Goal: Task Accomplishment & Management: Manage account settings

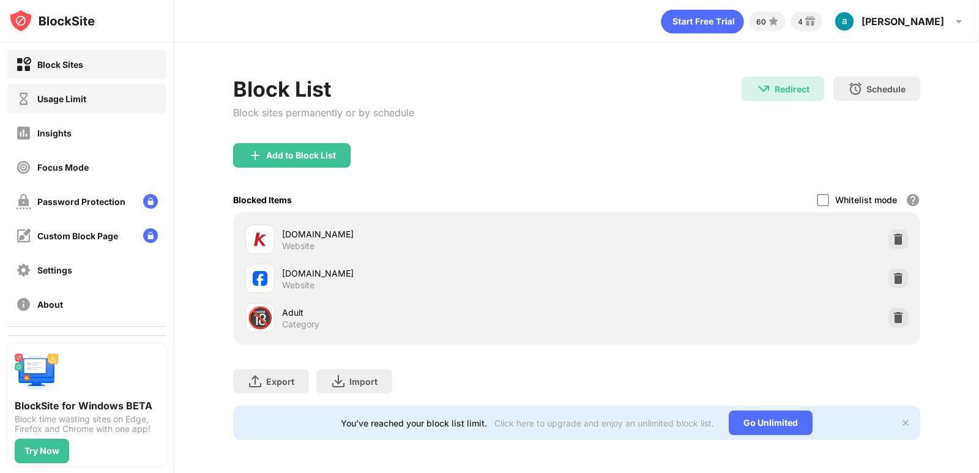
click at [87, 94] on div "Usage Limit" at bounding box center [86, 98] width 159 height 29
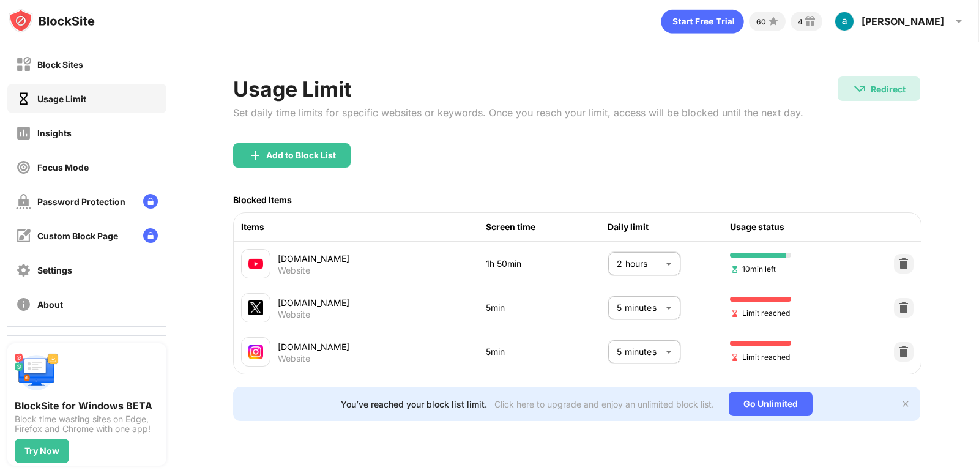
click at [678, 349] on body "Block Sites Usage Limit Insights Focus Mode Password Protection Custom Block Pa…" at bounding box center [489, 236] width 979 height 473
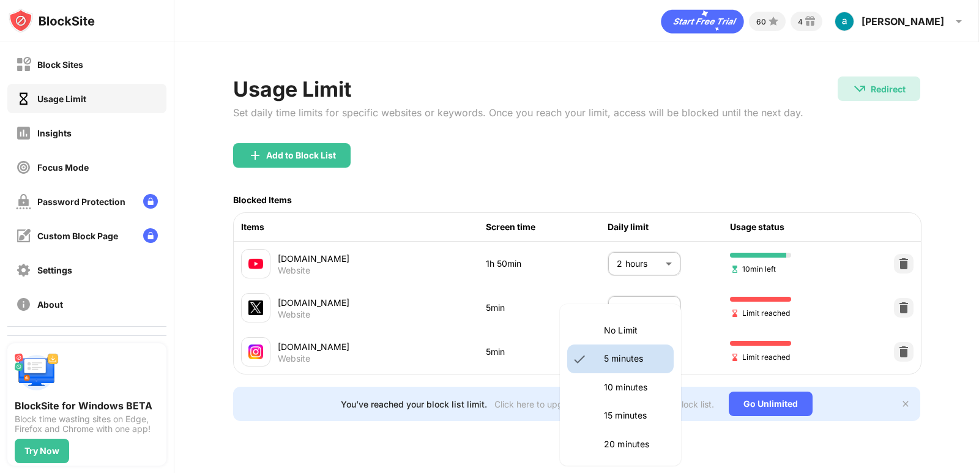
click at [620, 388] on p "10 minutes" at bounding box center [635, 386] width 62 height 13
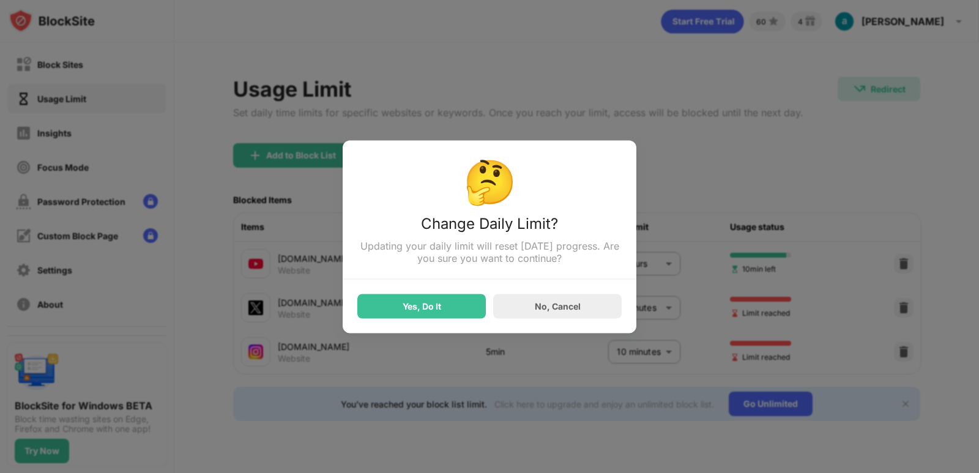
click at [636, 351] on div at bounding box center [489, 236] width 979 height 473
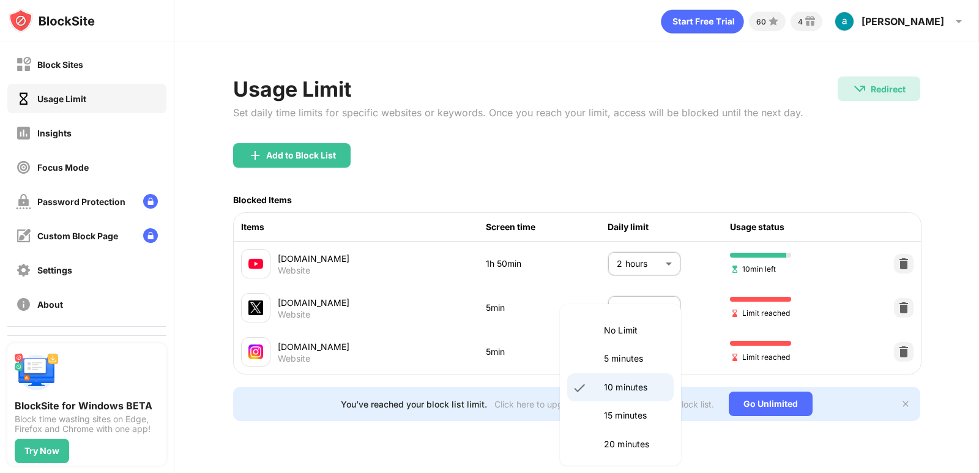
click at [649, 355] on body "Block Sites Usage Limit Insights Focus Mode Password Protection Custom Block Pa…" at bounding box center [489, 236] width 979 height 473
click at [612, 359] on p "5 minutes" at bounding box center [635, 358] width 62 height 13
click at [669, 347] on body "Block Sites Usage Limit Insights Focus Mode Password Protection Custom Block Pa…" at bounding box center [489, 236] width 979 height 473
click at [592, 385] on li "10 minutes" at bounding box center [620, 387] width 106 height 28
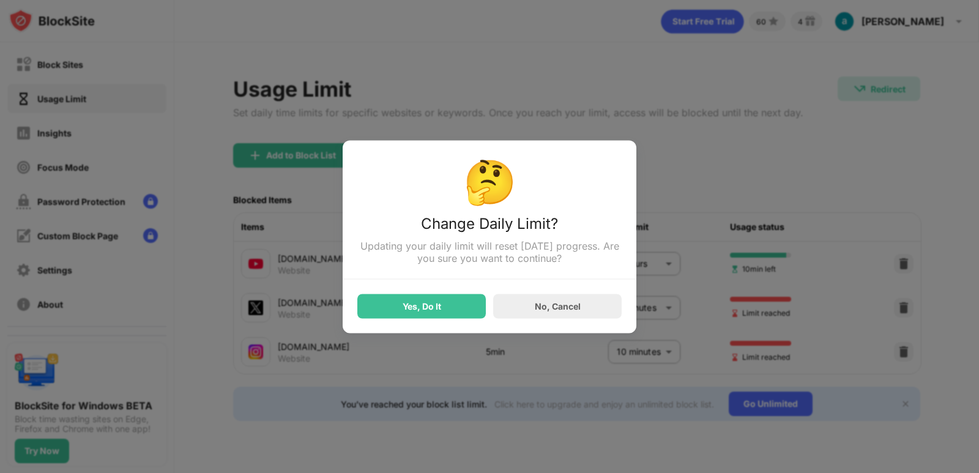
click at [377, 288] on div "Yes, Do It No, Cancel" at bounding box center [489, 298] width 264 height 39
click at [407, 309] on div "Yes, Do It" at bounding box center [421, 306] width 39 height 10
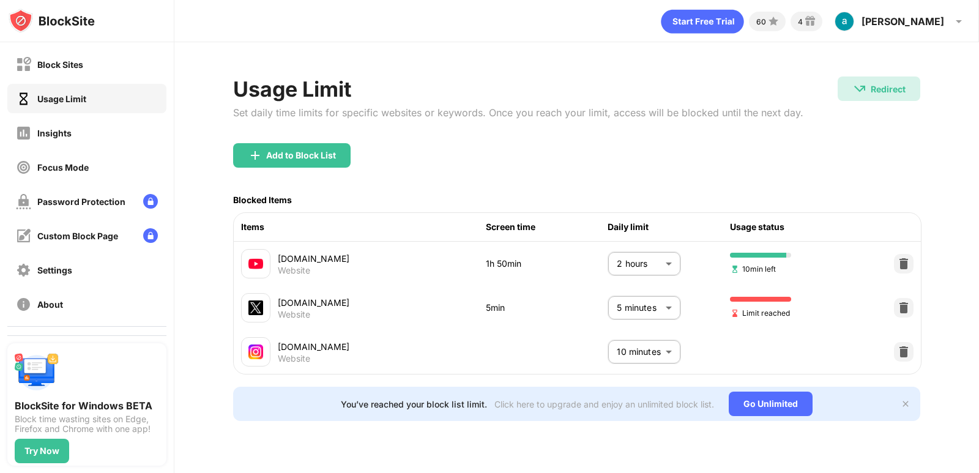
click at [661, 354] on body "Block Sites Usage Limit Insights Focus Mode Password Protection Custom Block Pa…" at bounding box center [489, 236] width 979 height 473
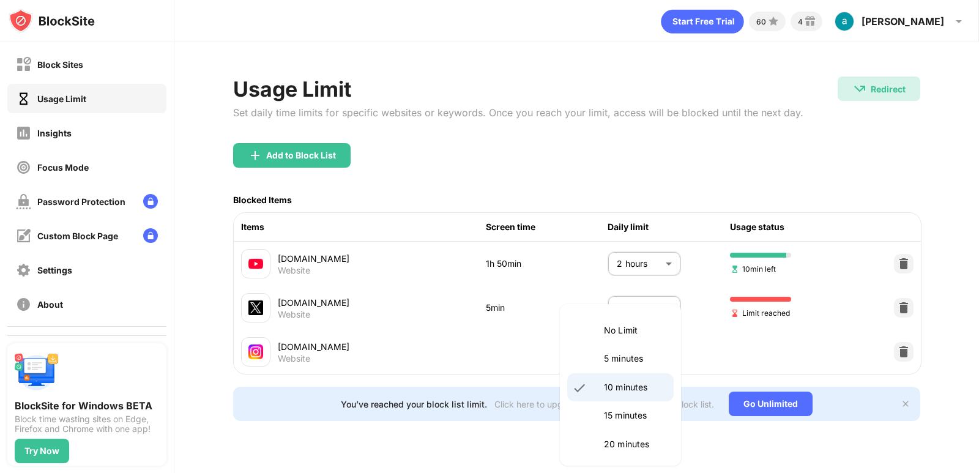
click at [629, 351] on li "5 minutes" at bounding box center [620, 358] width 106 height 28
type input "*"
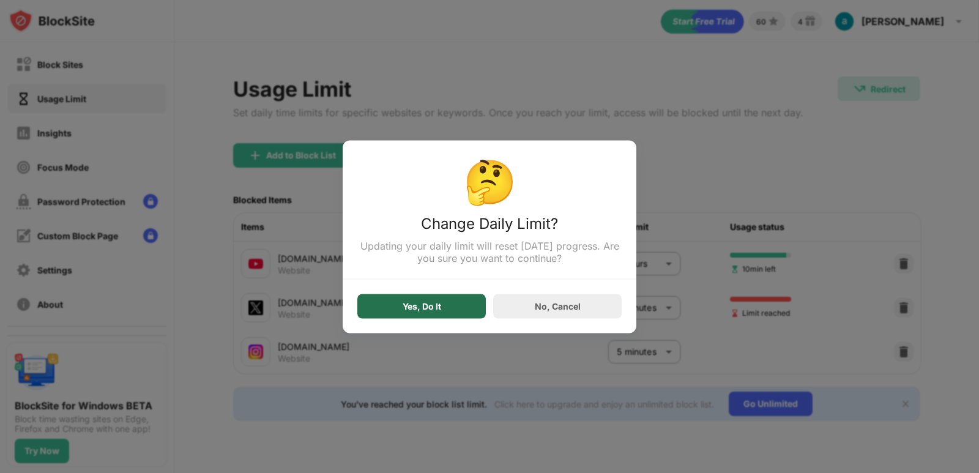
click at [446, 316] on div "Yes, Do It" at bounding box center [421, 306] width 128 height 24
